Goal: Information Seeking & Learning: Learn about a topic

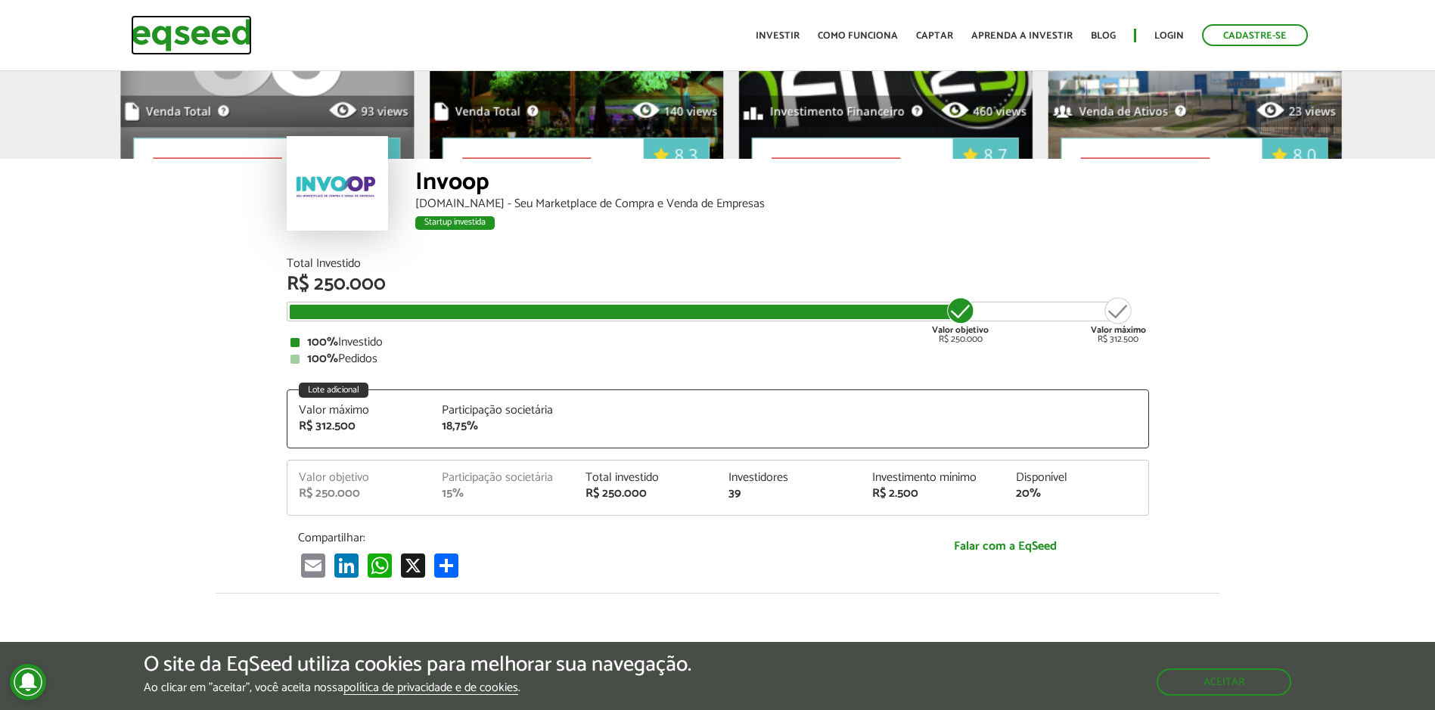
click at [211, 34] on img at bounding box center [191, 35] width 121 height 40
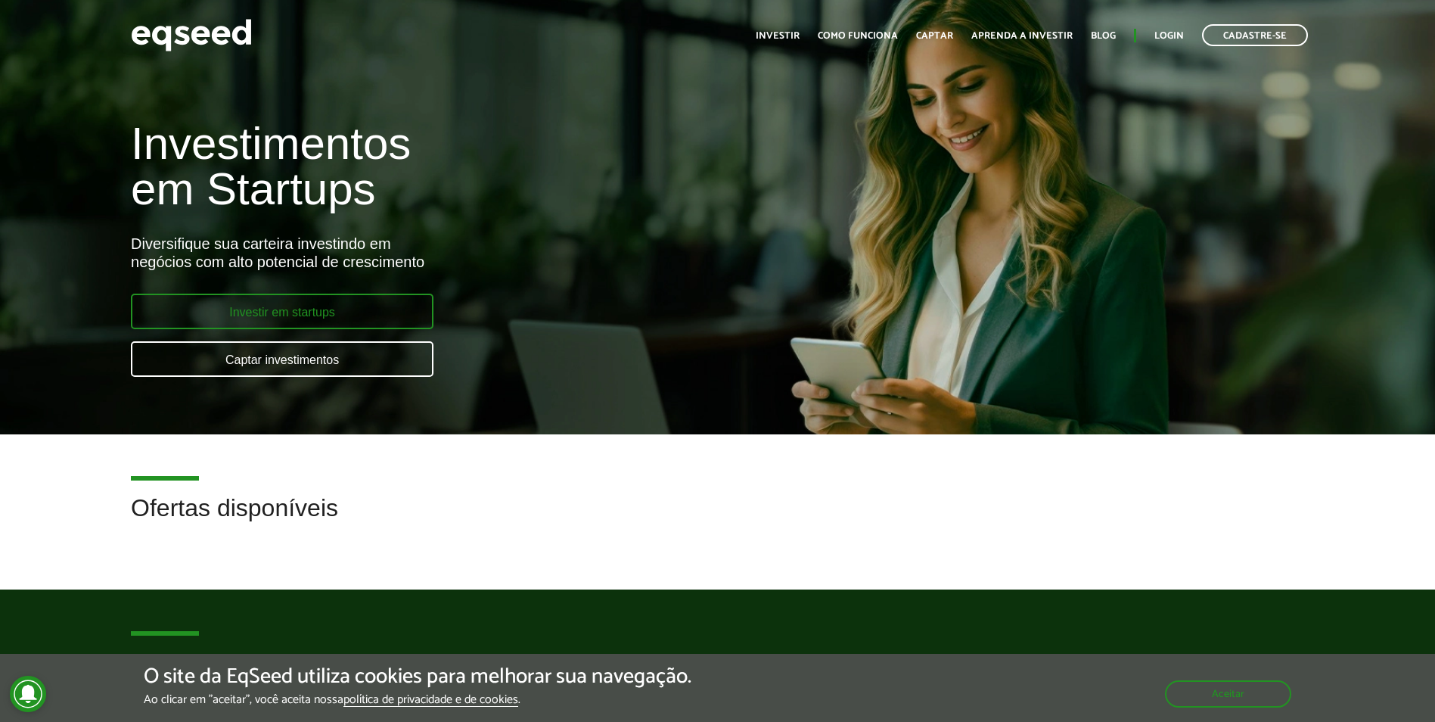
click at [222, 315] on link "Investir em startups" at bounding box center [282, 311] width 303 height 36
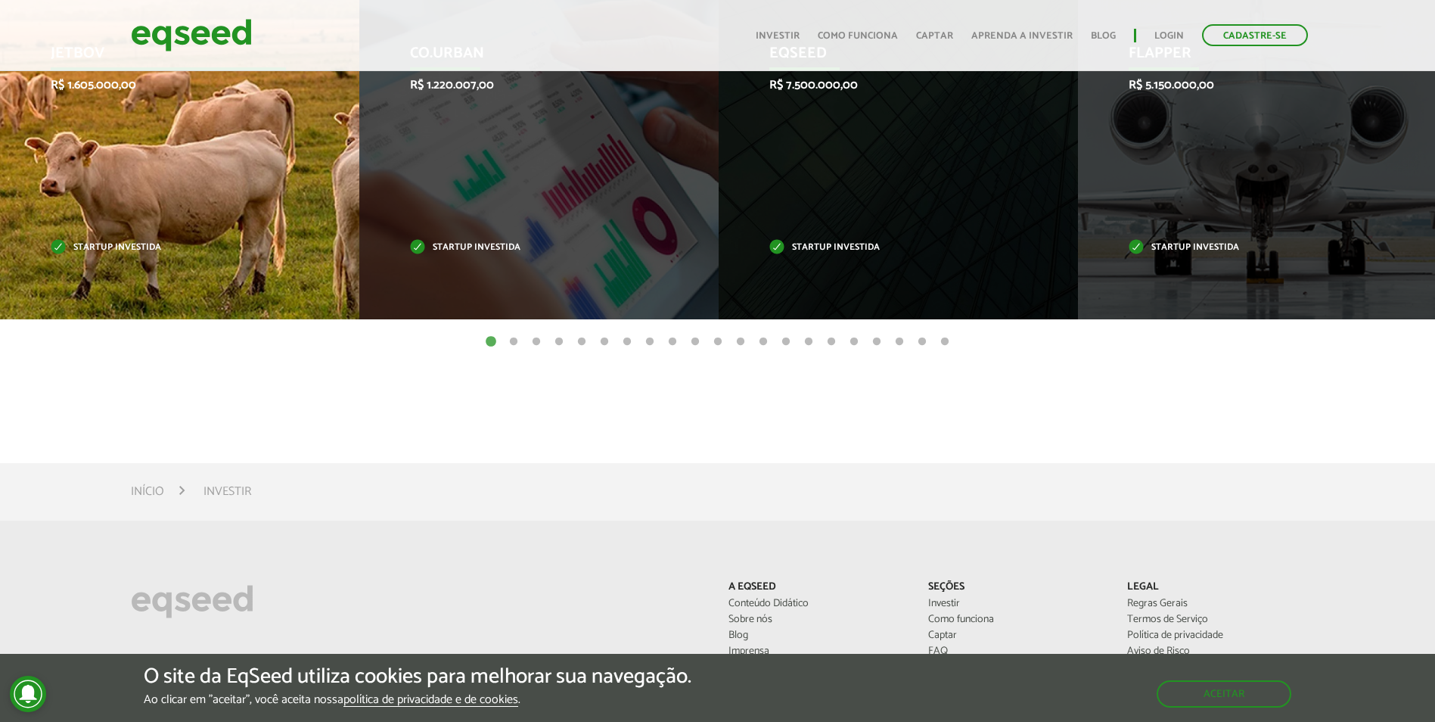
scroll to position [375, 0]
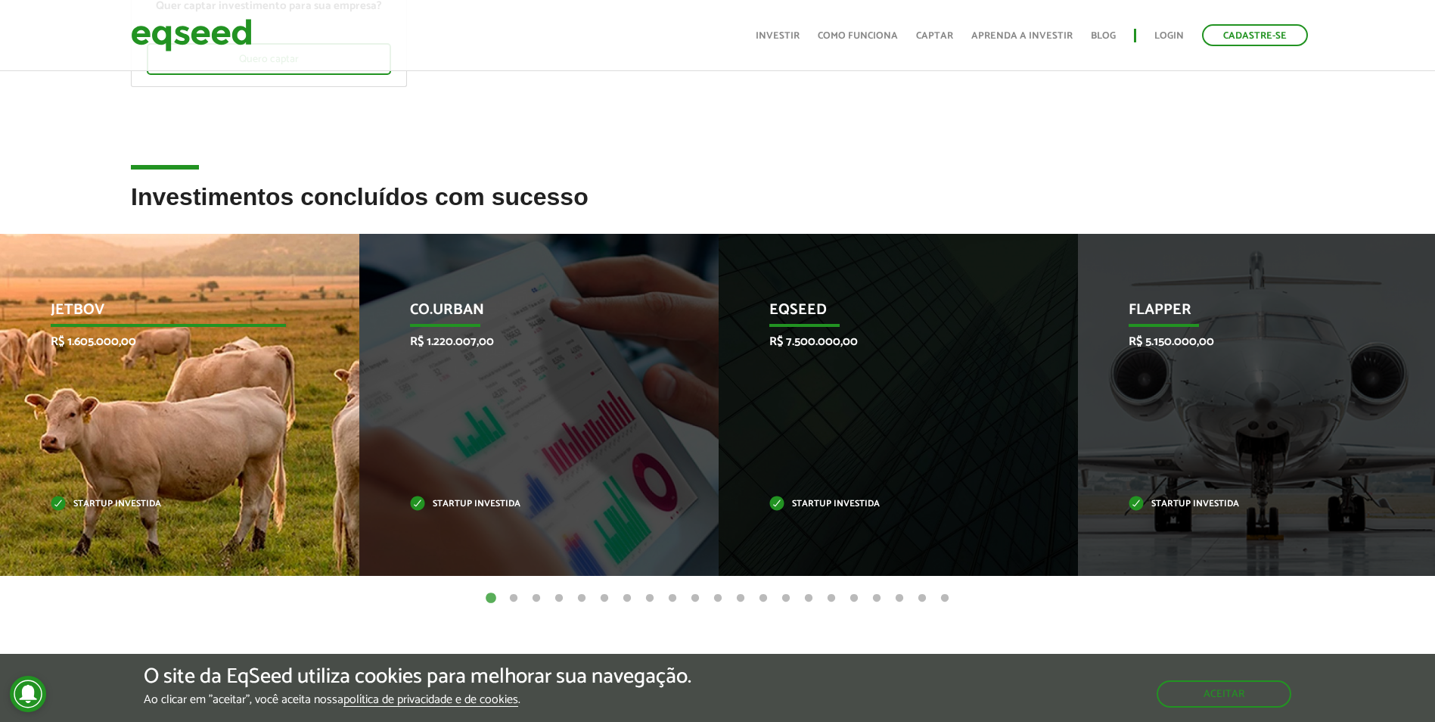
click at [196, 346] on p "R$ 1.605.000,00" at bounding box center [169, 341] width 236 height 14
click at [85, 312] on p "JetBov" at bounding box center [169, 314] width 236 height 26
drag, startPoint x: 116, startPoint y: 441, endPoint x: 115, endPoint y: 390, distance: 50.7
click at [116, 441] on div "JetBov R$ 1.605.000,00 Startup investida" at bounding box center [170, 405] width 337 height 342
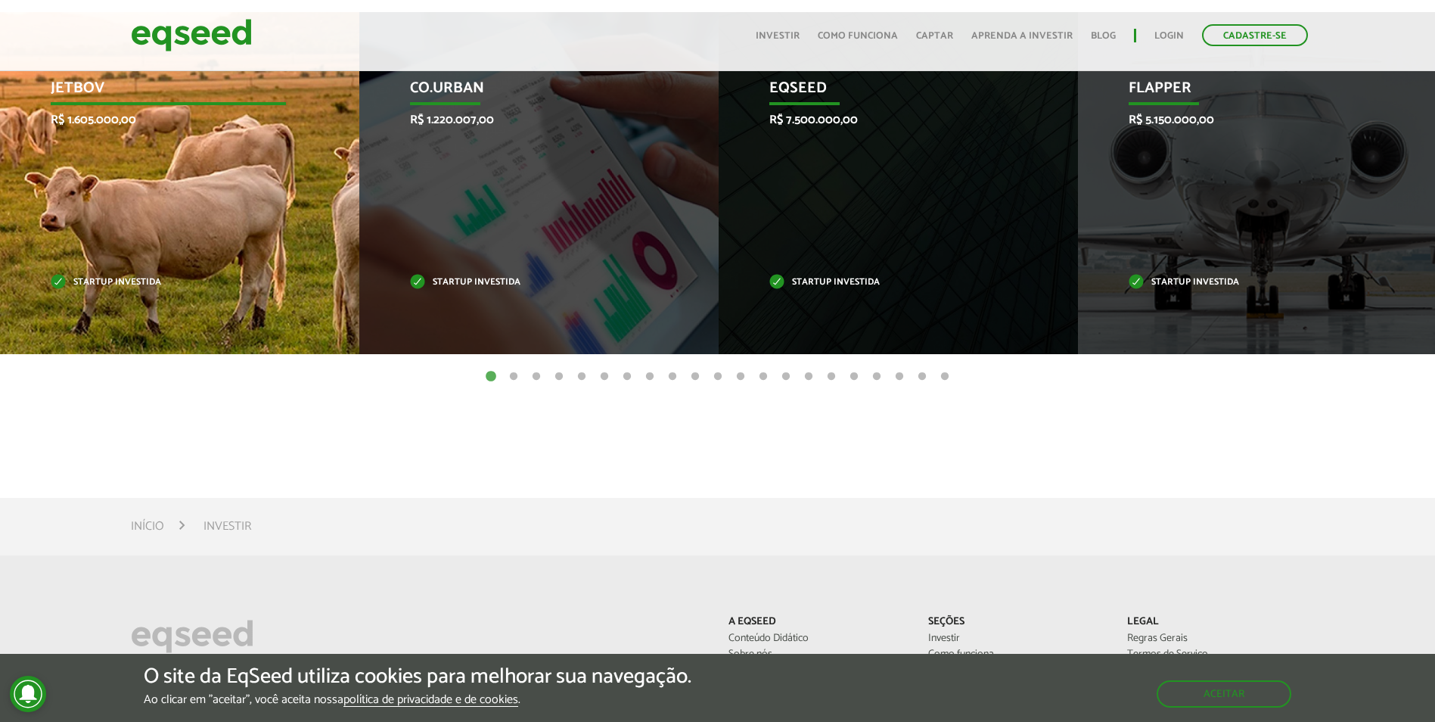
scroll to position [602, 0]
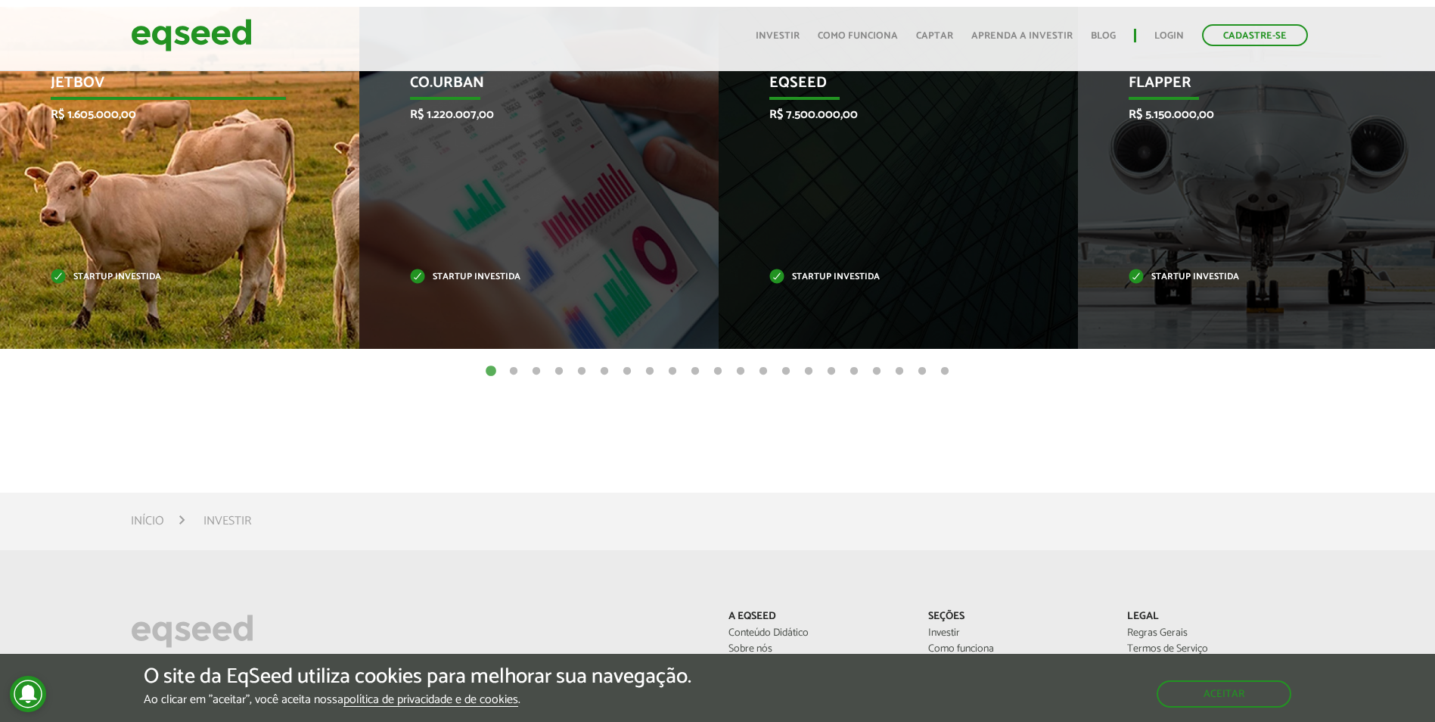
click at [144, 191] on div "JetBov R$ 1.605.000,00 Startup investida" at bounding box center [168, 178] width 337 height 342
click at [82, 227] on div "JetBov R$ 1.605.000,00 Startup investida" at bounding box center [168, 178] width 337 height 342
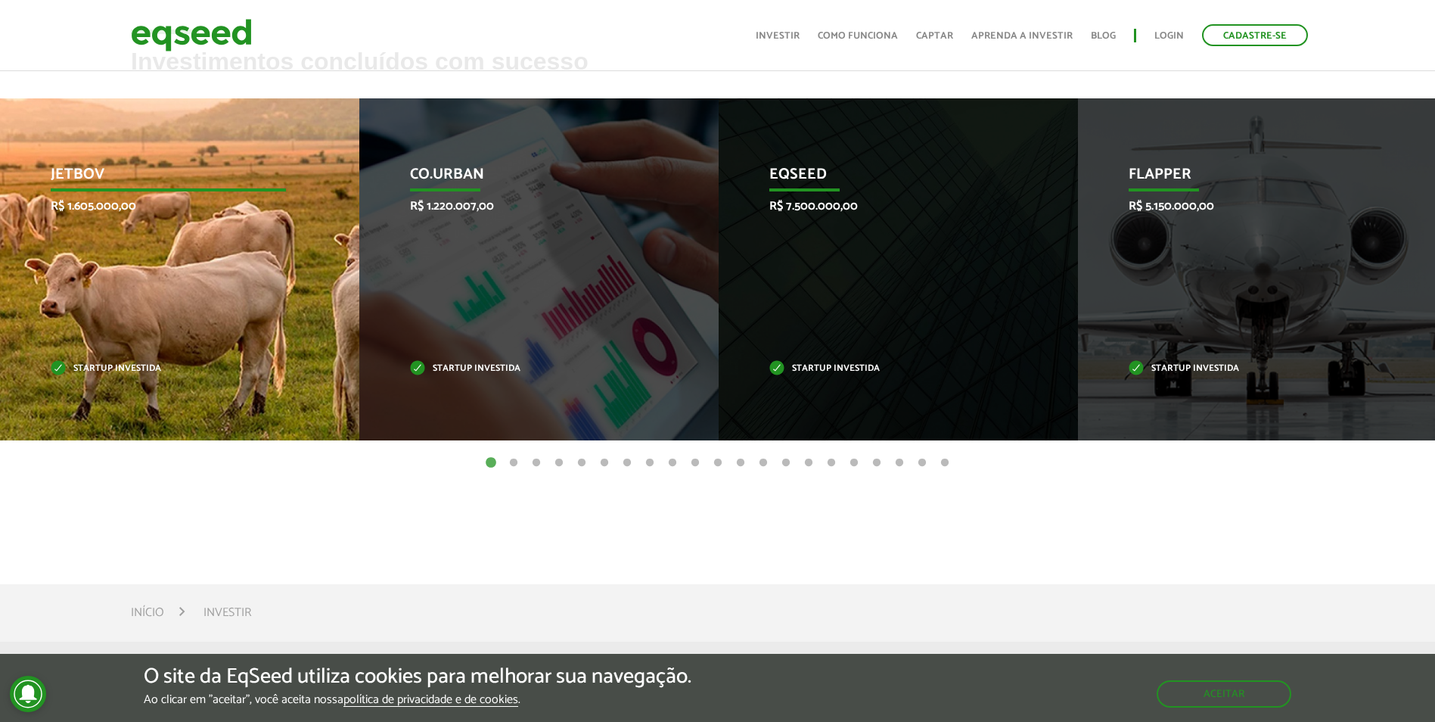
scroll to position [506, 0]
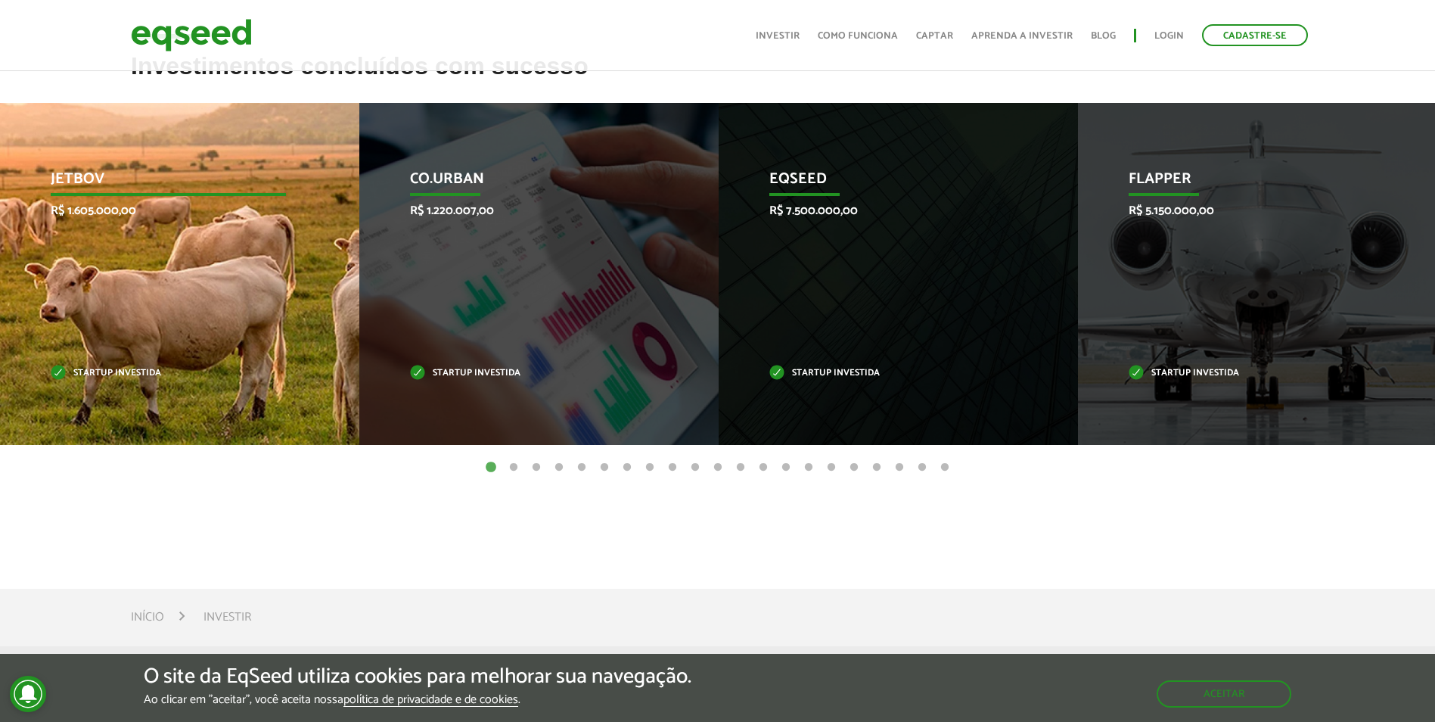
click at [101, 402] on div "JetBov R$ 1.605.000,00 Startup investida" at bounding box center [168, 274] width 337 height 342
click at [145, 294] on div "JetBov R$ 1.605.000,00 Startup investida" at bounding box center [168, 274] width 337 height 342
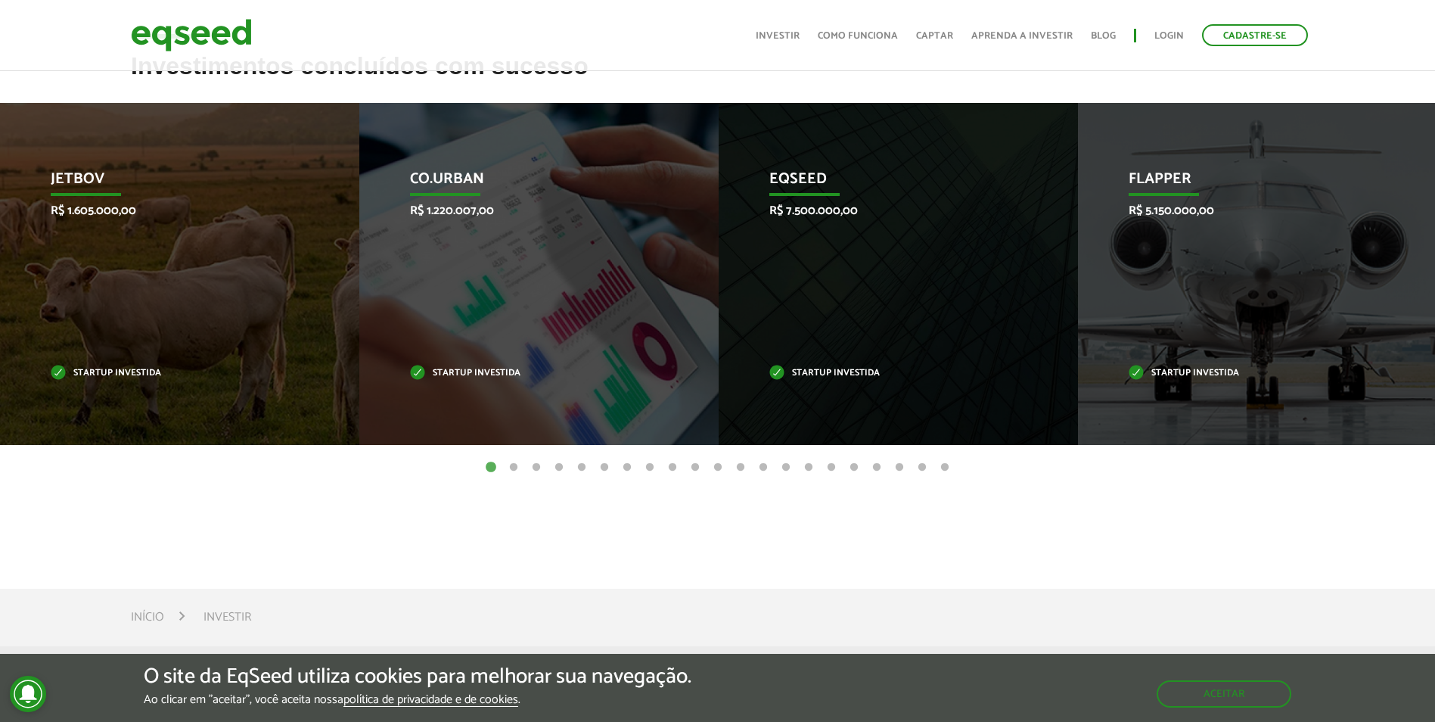
click at [510, 465] on button "2" at bounding box center [513, 467] width 15 height 15
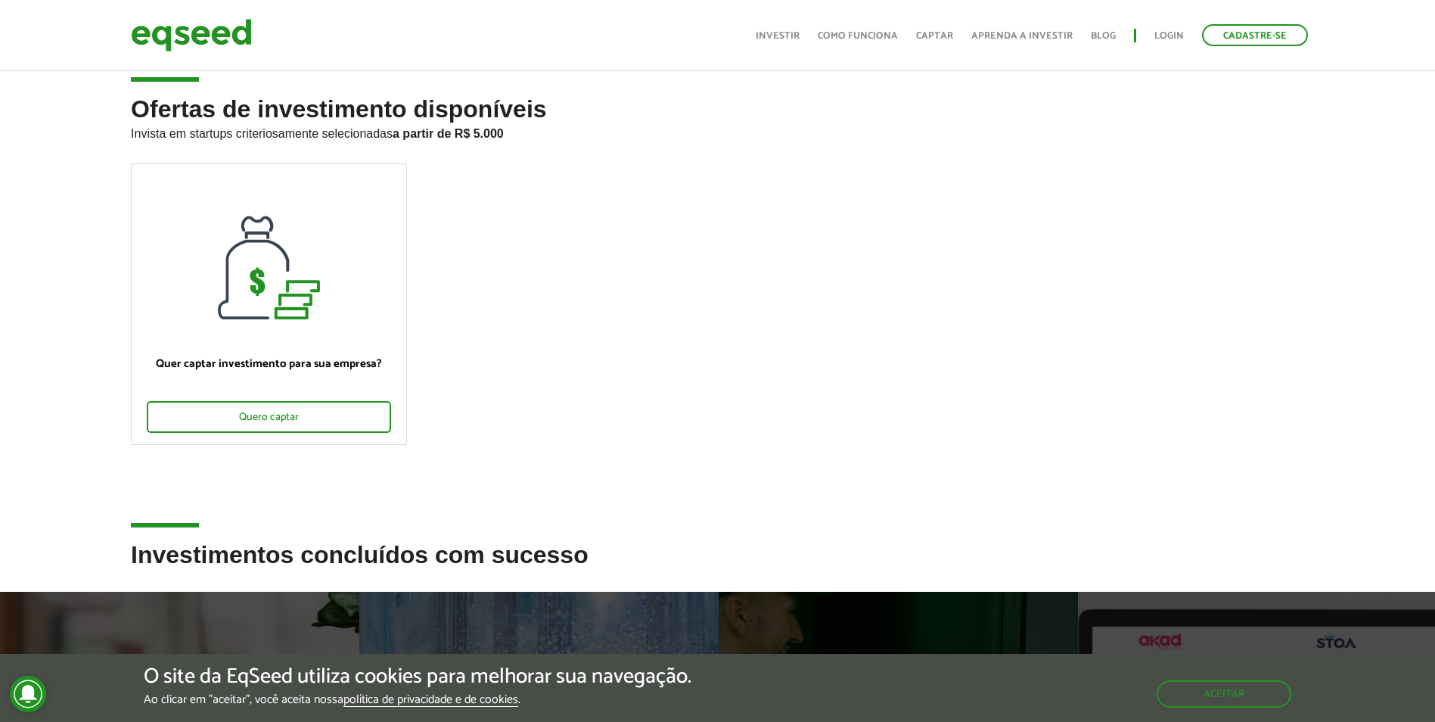
scroll to position [0, 0]
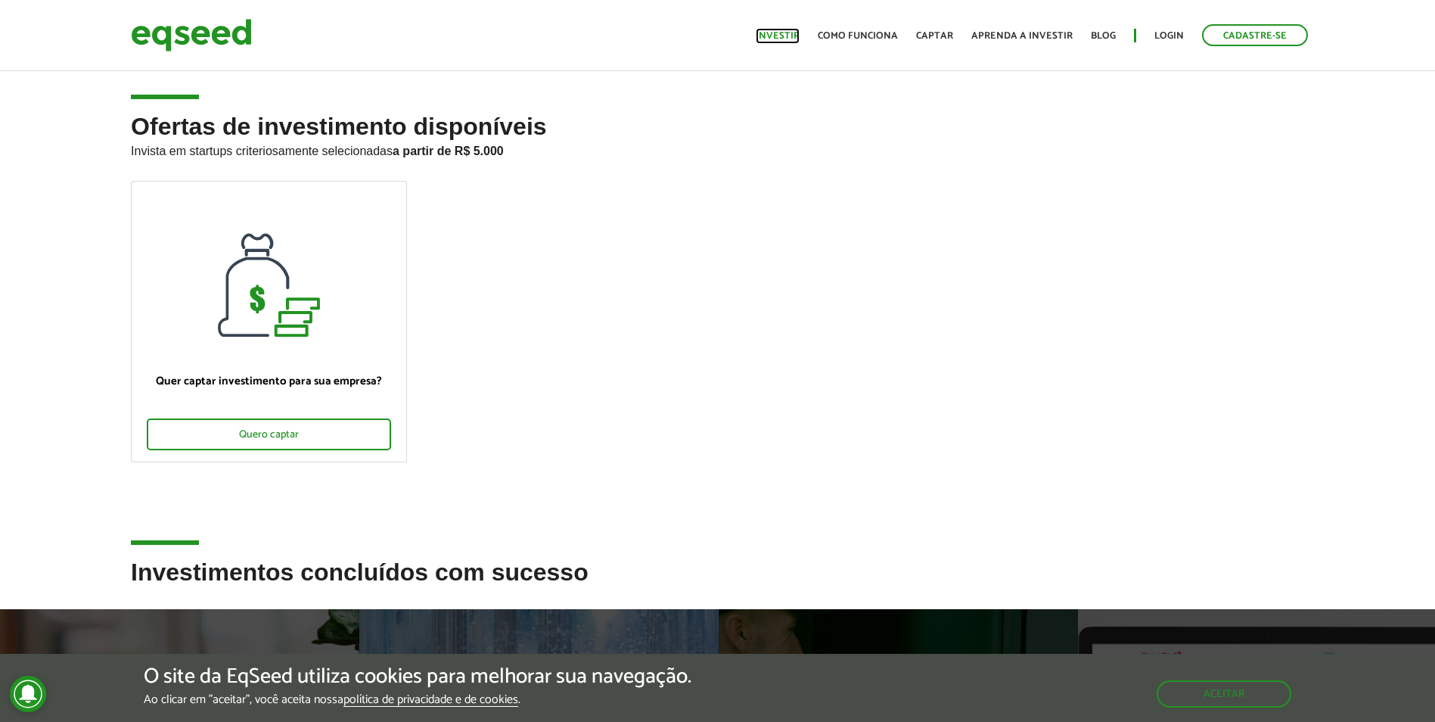
click at [788, 36] on link "Investir" at bounding box center [778, 36] width 44 height 10
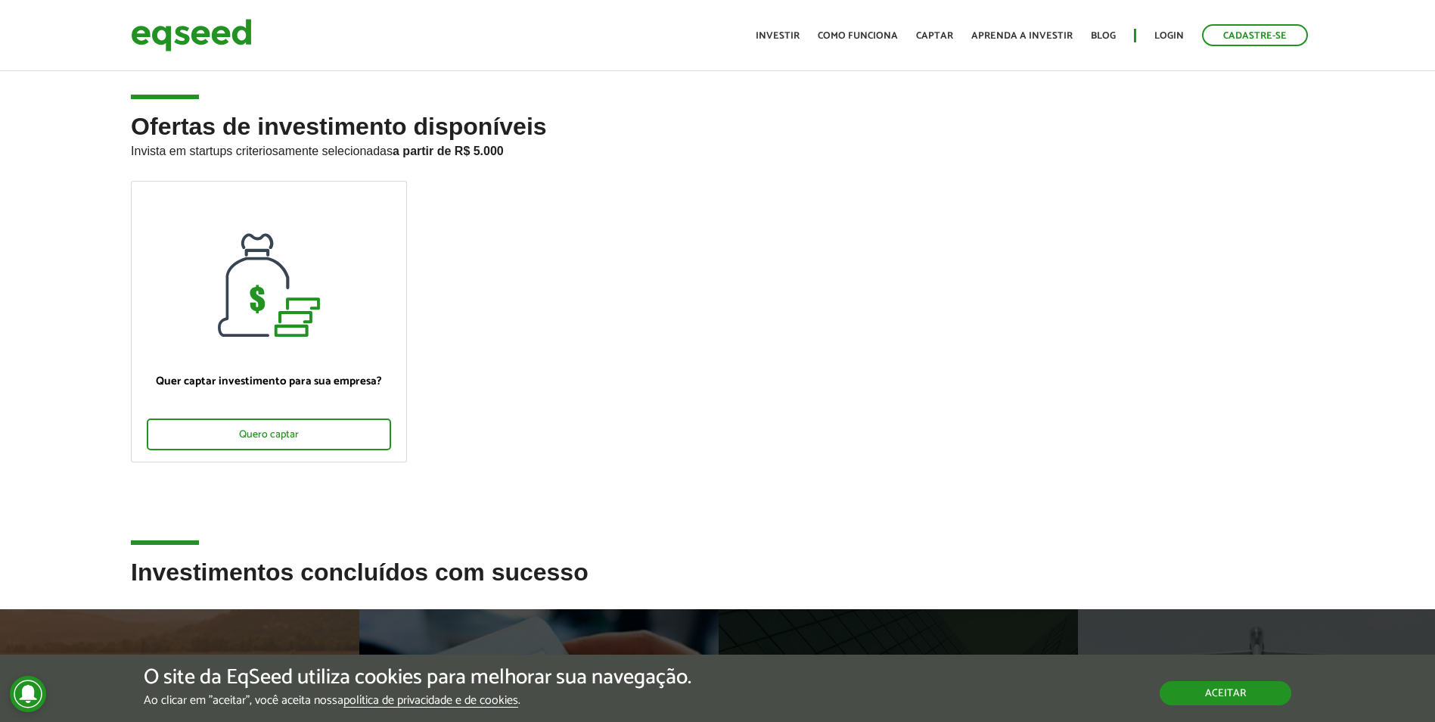
click at [1250, 698] on button "Aceitar" at bounding box center [1226, 693] width 132 height 24
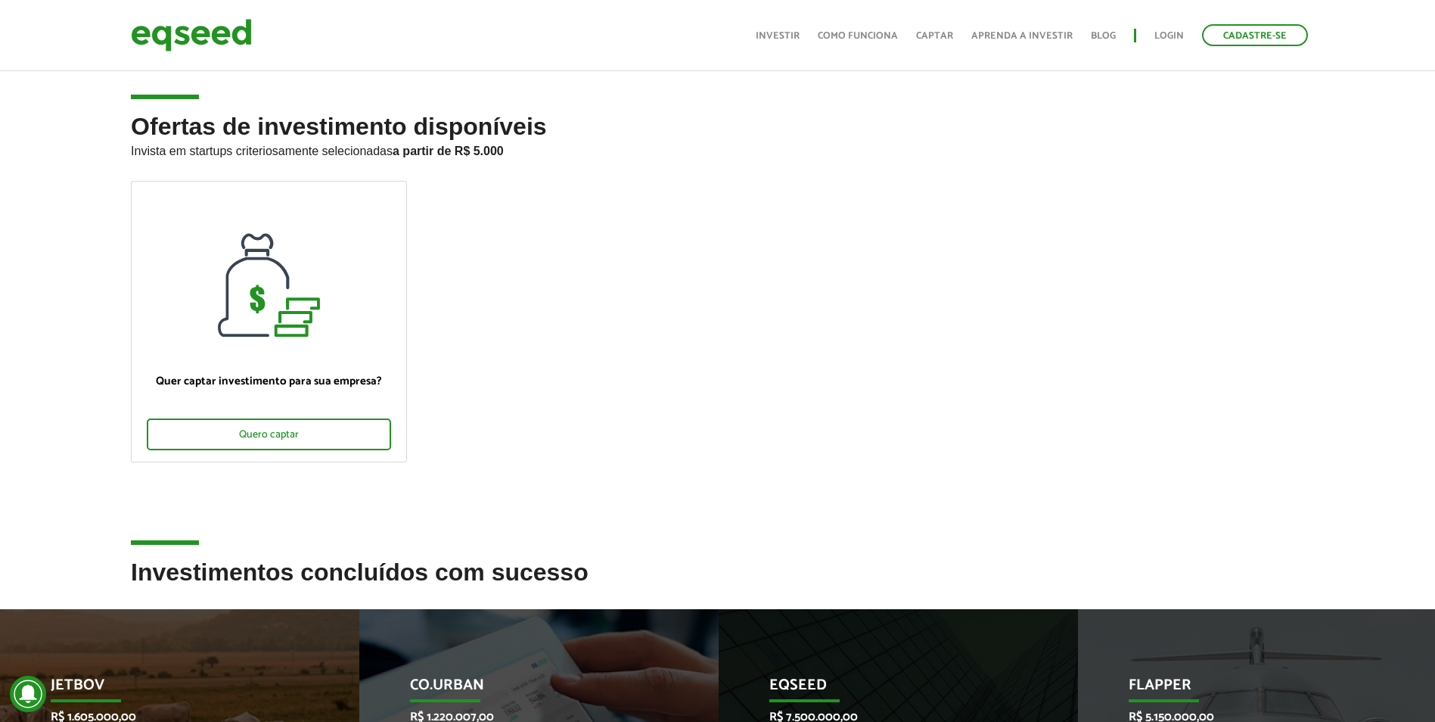
scroll to position [303, 0]
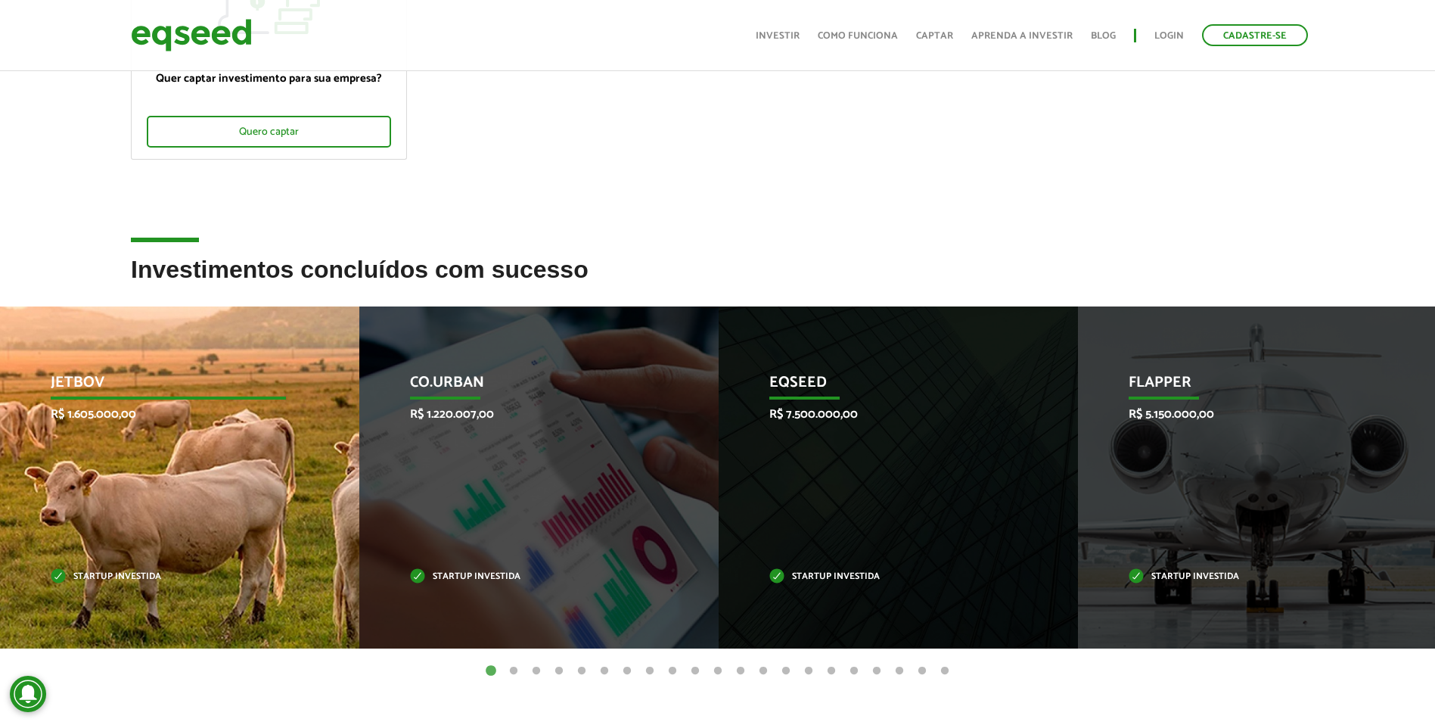
click at [117, 391] on p "JetBov" at bounding box center [169, 387] width 236 height 26
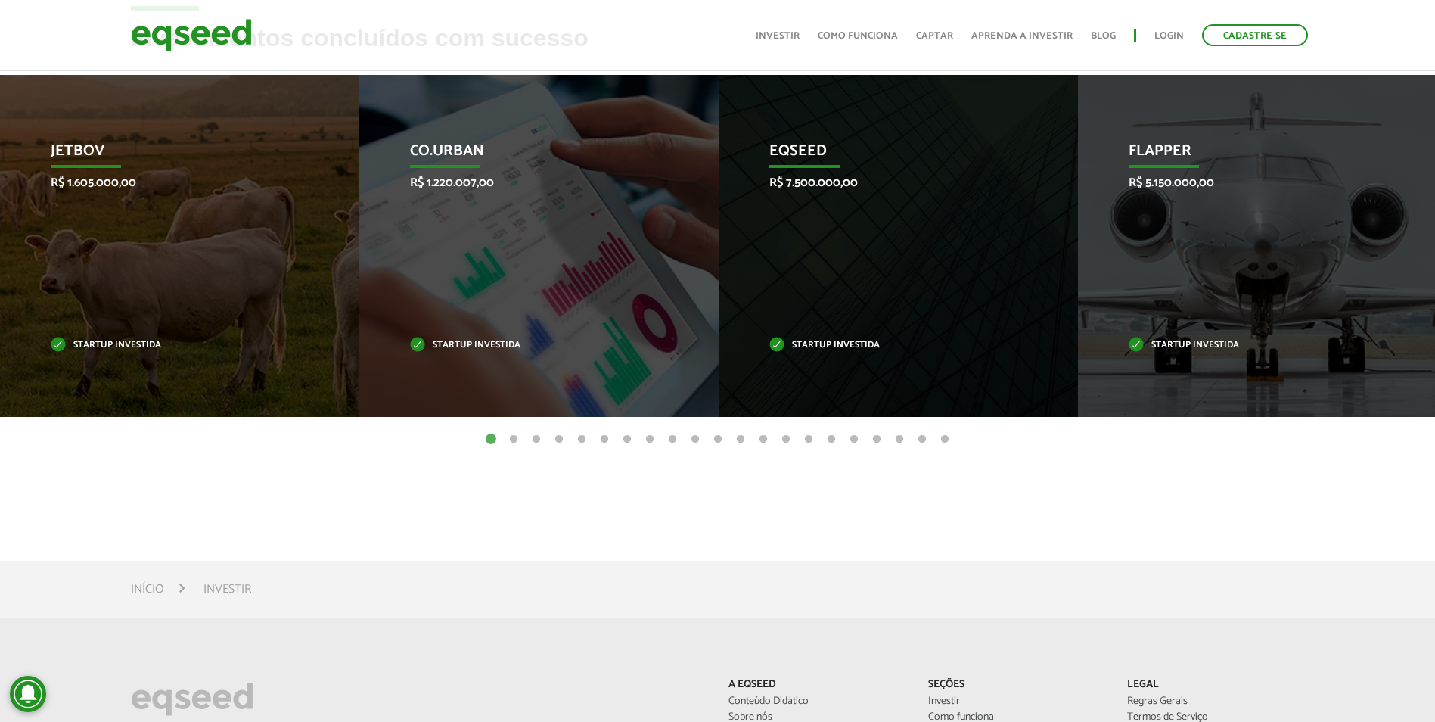
scroll to position [339, 0]
